Goal: Information Seeking & Learning: Find specific page/section

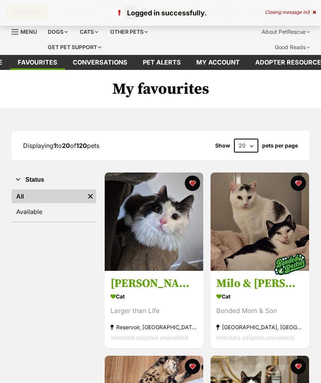
click at [243, 143] on select "20 40 60" at bounding box center [246, 146] width 24 height 14
select select "60"
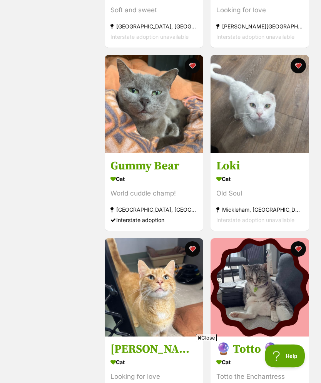
click at [301, 65] on button "favourite" at bounding box center [297, 65] width 15 height 15
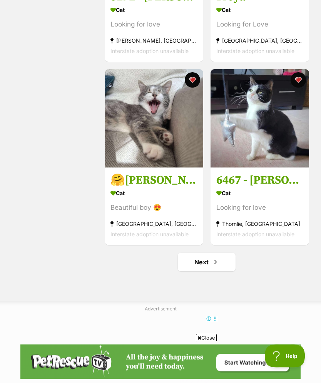
scroll to position [5425, 0]
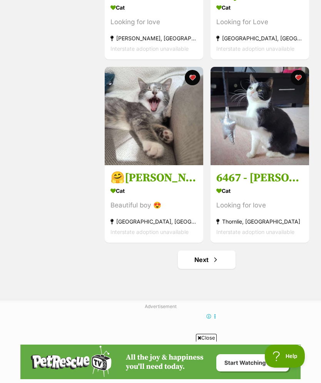
click at [210, 269] on link "Next" at bounding box center [207, 260] width 58 height 18
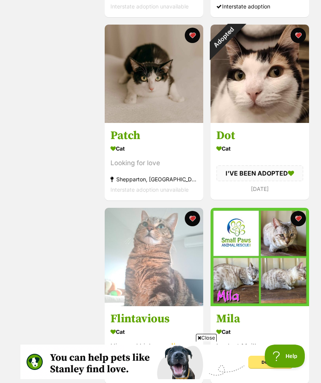
scroll to position [698, 0]
click at [236, 34] on div "Adopted" at bounding box center [223, 38] width 26 height 26
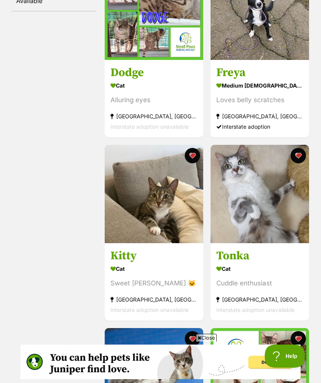
scroll to position [214, 0]
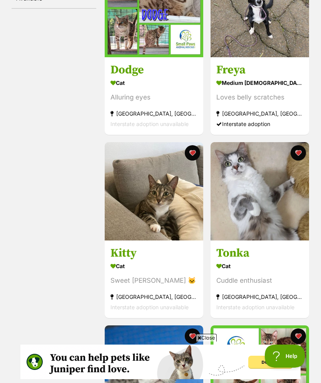
click at [165, 222] on img at bounding box center [154, 191] width 98 height 98
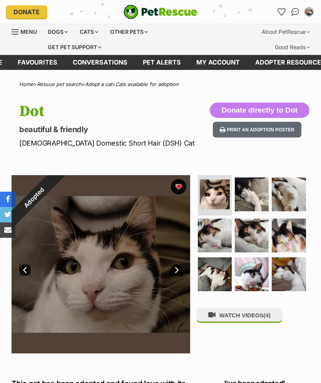
click at [181, 186] on button "favourite" at bounding box center [178, 186] width 15 height 15
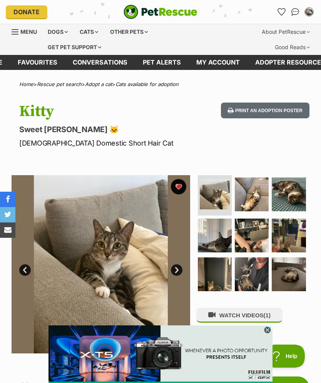
click at [252, 199] on img at bounding box center [252, 195] width 34 height 34
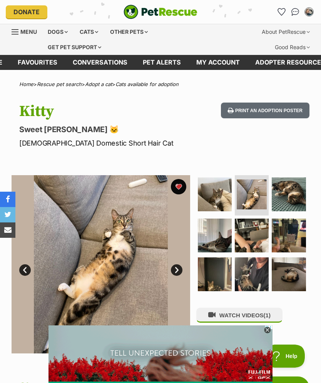
click at [252, 282] on img at bounding box center [252, 275] width 34 height 34
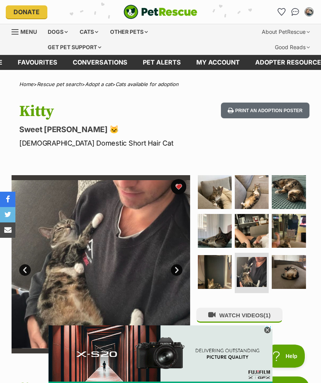
click at [285, 276] on img at bounding box center [289, 272] width 34 height 34
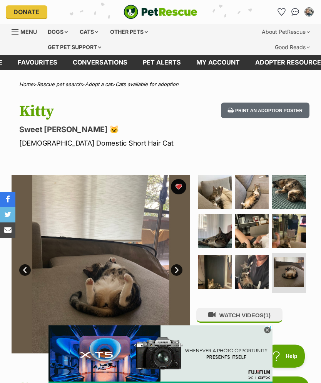
click at [223, 239] on img at bounding box center [215, 231] width 34 height 34
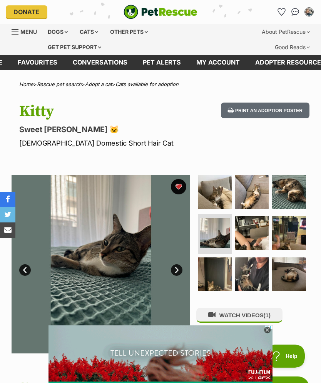
click at [257, 237] on img at bounding box center [252, 234] width 34 height 34
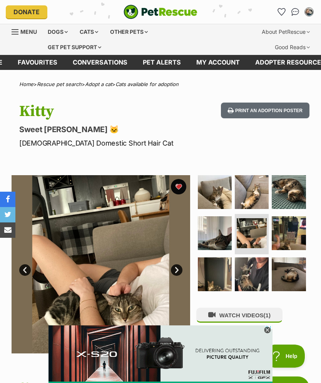
click at [255, 197] on img at bounding box center [252, 192] width 34 height 34
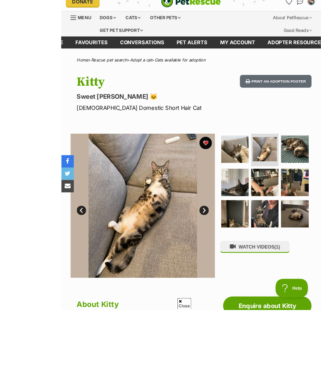
scroll to position [78, 0]
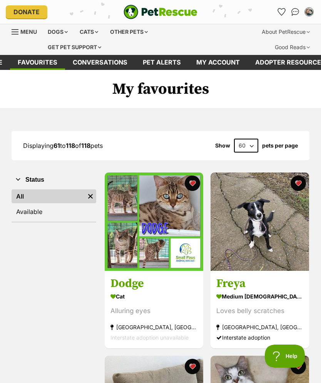
click at [27, 26] on link "Menu" at bounding box center [27, 31] width 31 height 14
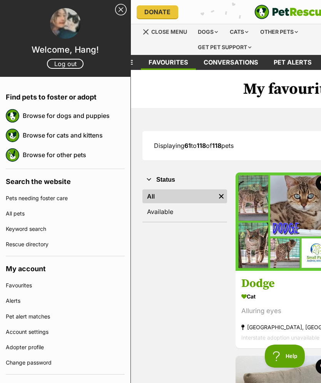
click at [40, 230] on link "Keyword search" at bounding box center [65, 229] width 119 height 15
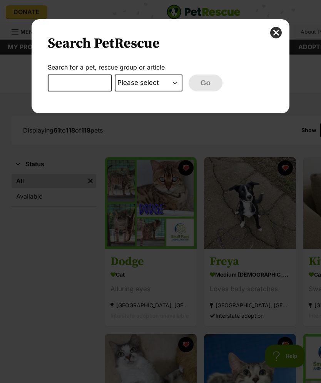
click at [77, 87] on input "Dialog Window - Close (Press escape to close)" at bounding box center [80, 83] width 64 height 17
type input "beefy"
click at [147, 83] on select "Please select PetRescue ID Pet name Group Article" at bounding box center [149, 83] width 68 height 17
select select "pet_name"
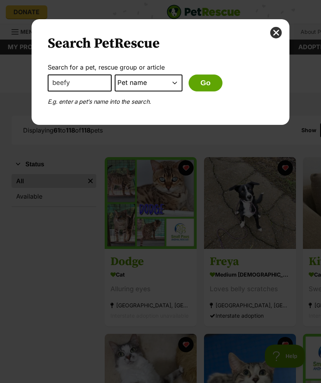
click at [209, 82] on button "Go" at bounding box center [205, 83] width 34 height 17
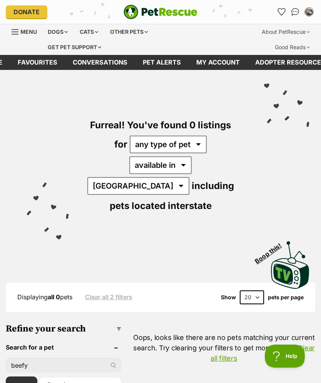
click at [165, 9] on img "PetRescue" at bounding box center [160, 12] width 74 height 15
